Goal: Navigation & Orientation: Find specific page/section

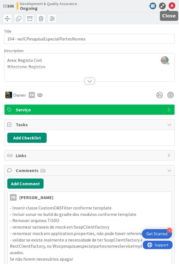
click at [169, 5] on icon at bounding box center [172, 6] width 7 height 7
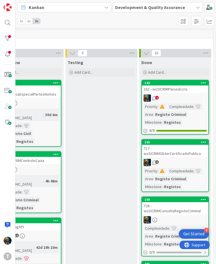
scroll to position [0, 403]
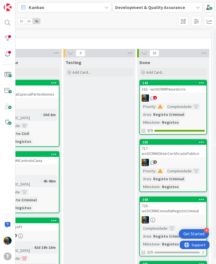
click at [153, 99] on icon "2" at bounding box center [152, 98] width 5 height 5
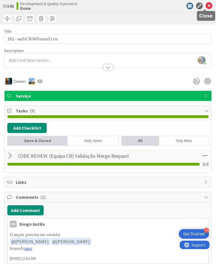
click at [179, 4] on icon at bounding box center [208, 6] width 7 height 7
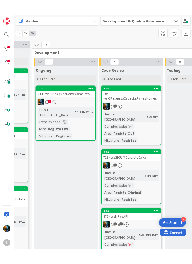
scroll to position [0, 282]
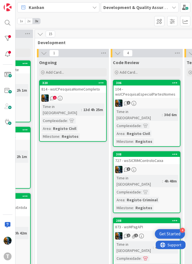
click at [70, 90] on div "814 - wsICPesquisaNomeCompleto" at bounding box center [73, 88] width 66 height 7
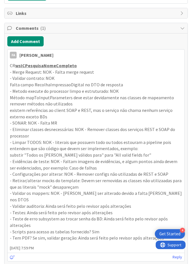
scroll to position [141, 0]
